Goal: Task Accomplishment & Management: Manage account settings

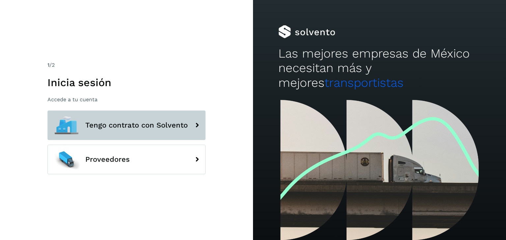
click at [155, 130] on button "Tengo contrato con Solvento" at bounding box center [126, 126] width 158 height 30
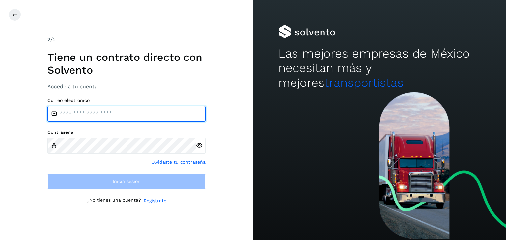
drag, startPoint x: 123, startPoint y: 113, endPoint x: 197, endPoint y: 128, distance: 74.6
click at [123, 113] on input "email" at bounding box center [126, 114] width 158 height 16
type input "**********"
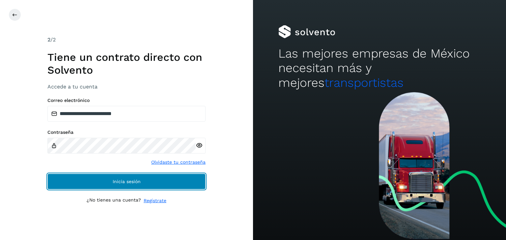
click at [123, 179] on span "Inicia sesión" at bounding box center [127, 181] width 28 height 5
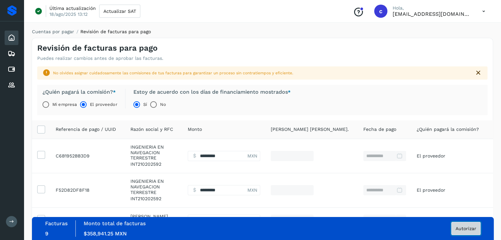
click at [469, 229] on span "Autorizar" at bounding box center [465, 229] width 21 height 5
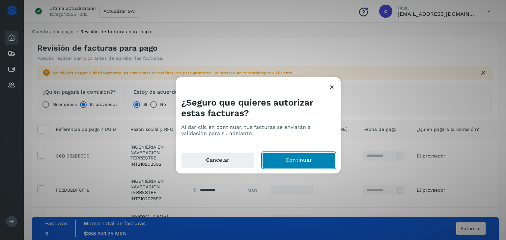
click at [286, 155] on button "Continuar" at bounding box center [298, 161] width 73 height 16
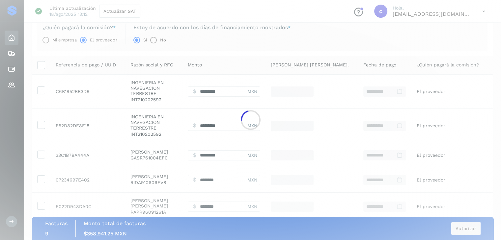
scroll to position [66, 0]
